Goal: Task Accomplishment & Management: Complete application form

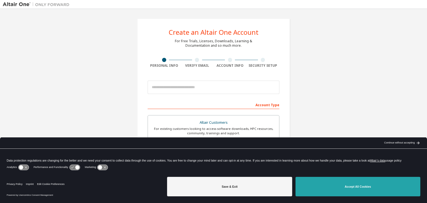
click at [361, 186] on button "Accept All Cookies" at bounding box center [357, 186] width 125 height 19
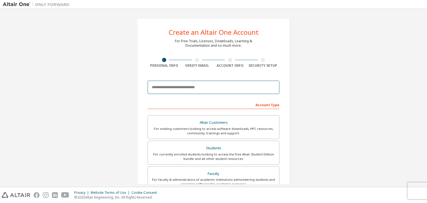
click at [188, 88] on input "email" at bounding box center [214, 87] width 132 height 13
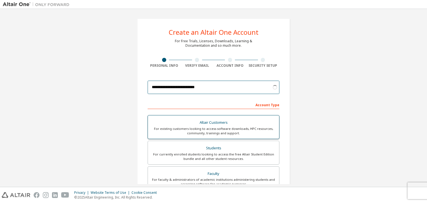
scroll to position [28, 0]
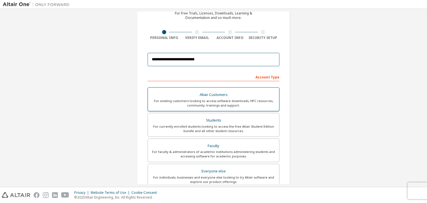
type input "**********"
click at [227, 101] on div "For existing customers looking to access software downloads, HPC resources, com…" at bounding box center [213, 103] width 124 height 9
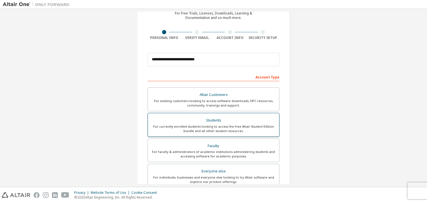
click at [224, 121] on div "Students" at bounding box center [213, 120] width 124 height 8
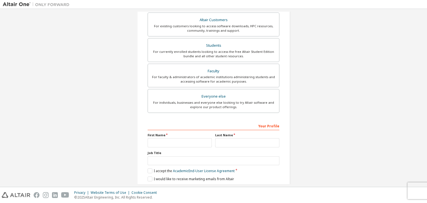
scroll to position [111, 0]
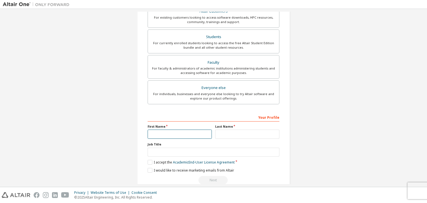
click at [178, 131] on input "text" at bounding box center [180, 133] width 64 height 9
type input "*****"
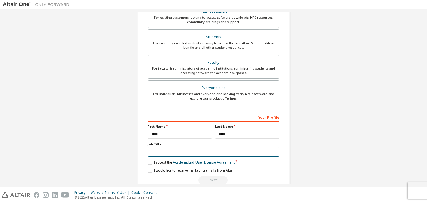
click at [183, 150] on input "text" at bounding box center [214, 152] width 132 height 9
type input "*******"
click at [149, 161] on label "I accept the Academic End-User License Agreement" at bounding box center [191, 162] width 87 height 5
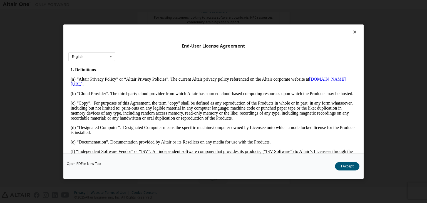
click at [345, 166] on button "I Accept" at bounding box center [347, 166] width 24 height 8
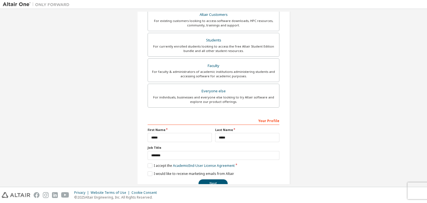
scroll to position [121, 0]
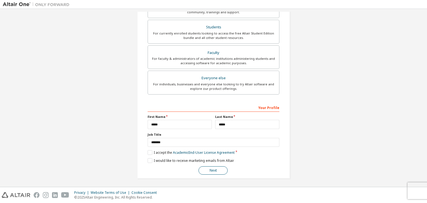
click at [212, 170] on button "Next" at bounding box center [212, 170] width 29 height 8
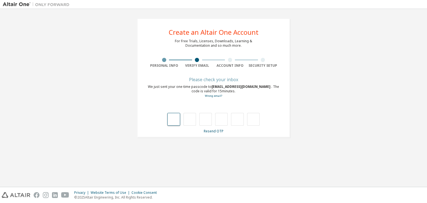
click at [175, 120] on input "text" at bounding box center [173, 119] width 13 height 13
type input "*"
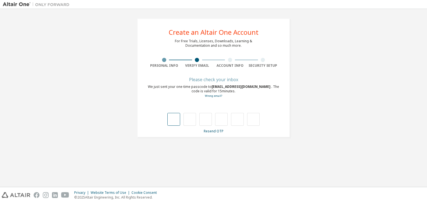
type input "*"
